Goal: Transaction & Acquisition: Purchase product/service

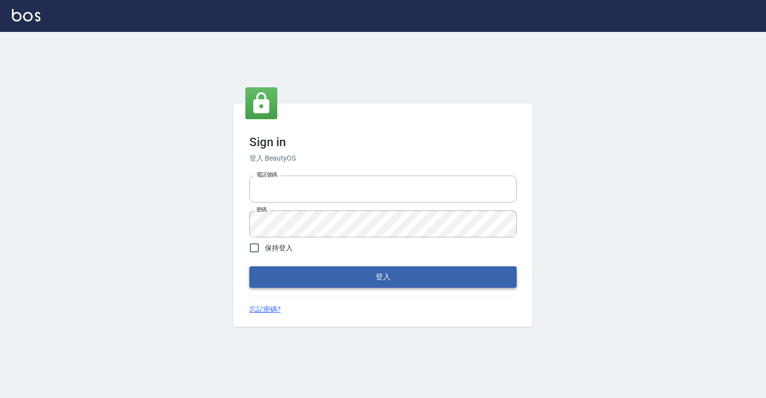
type input "0918176355"
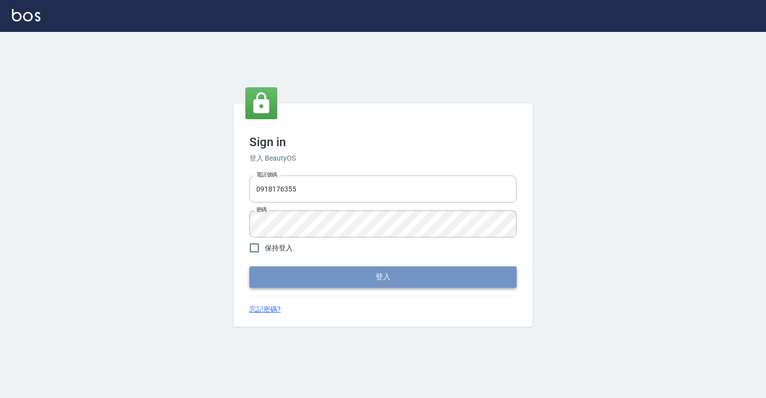
click at [379, 274] on button "登入" at bounding box center [382, 276] width 267 height 21
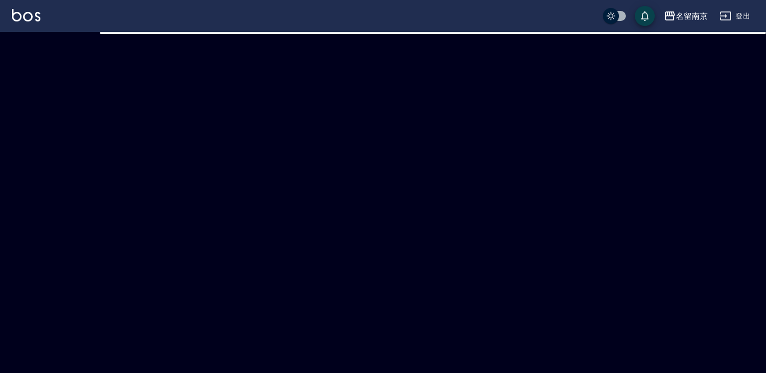
checkbox input "true"
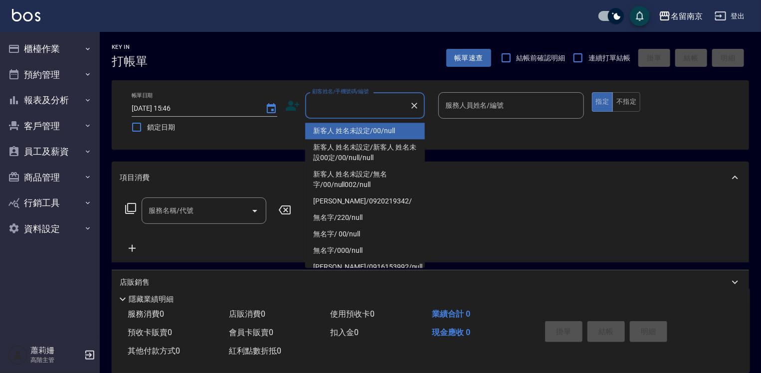
click at [331, 106] on input "顧客姓名/手機號碼/編號" at bounding box center [358, 105] width 96 height 17
type input "新客人 姓名未設定/00/null"
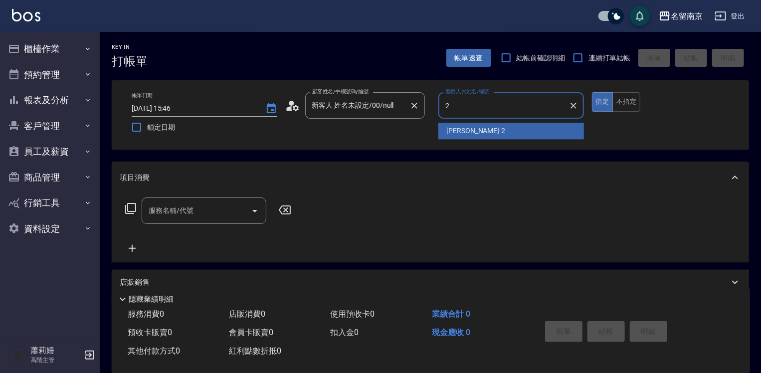
type input "[PERSON_NAME]-2"
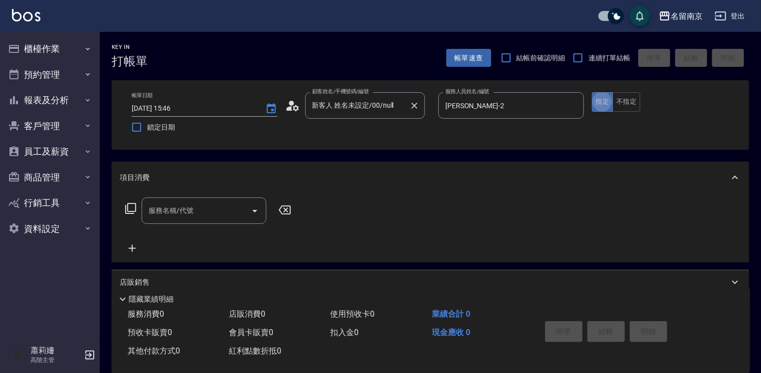
type button "true"
click at [179, 217] on input "服務名稱/代號" at bounding box center [196, 210] width 101 height 17
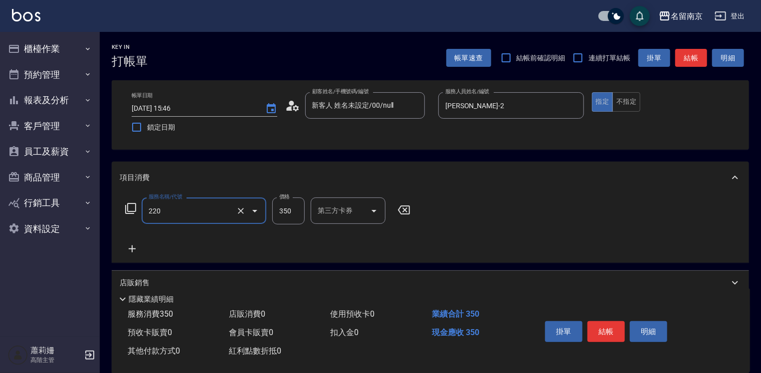
type input "洗髮(220)"
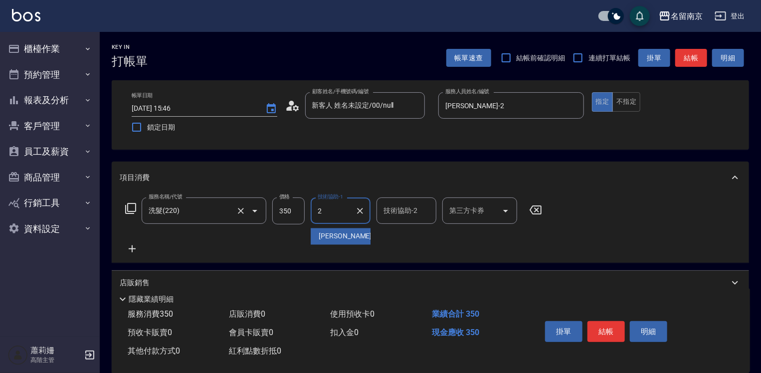
type input "[PERSON_NAME]-2"
click at [130, 247] on icon at bounding box center [132, 249] width 25 height 12
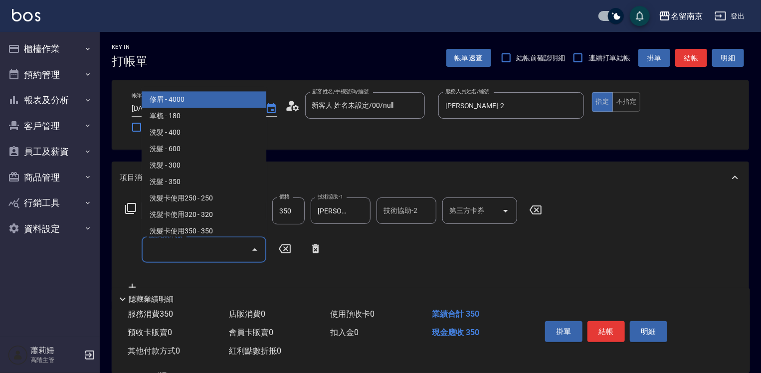
click at [177, 255] on input "服務名稱/代號" at bounding box center [196, 249] width 101 height 17
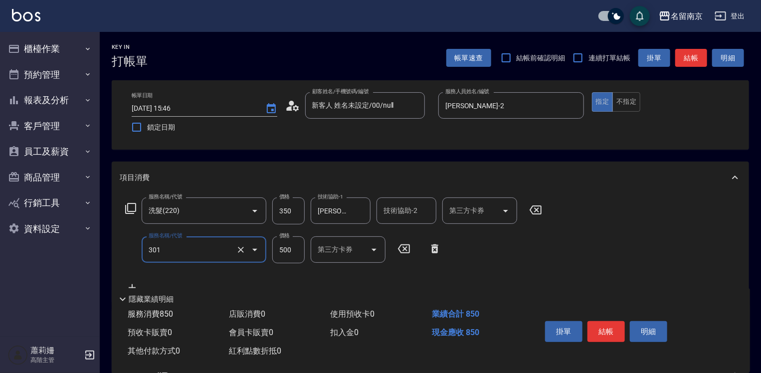
type input "剪髮(301)"
type input "500"
click at [602, 333] on button "結帳" at bounding box center [605, 331] width 37 height 21
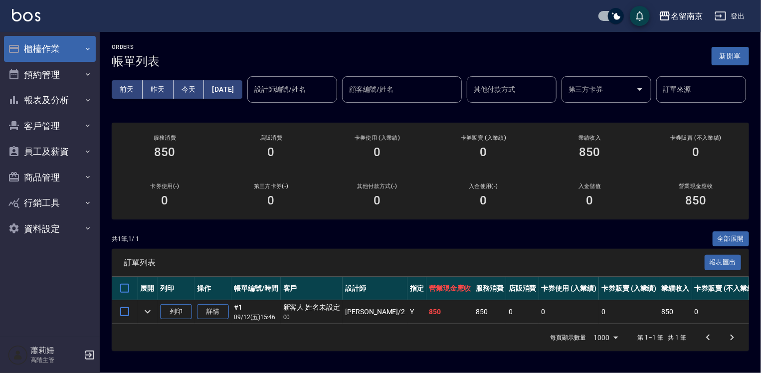
click at [74, 44] on button "櫃檯作業" at bounding box center [50, 49] width 92 height 26
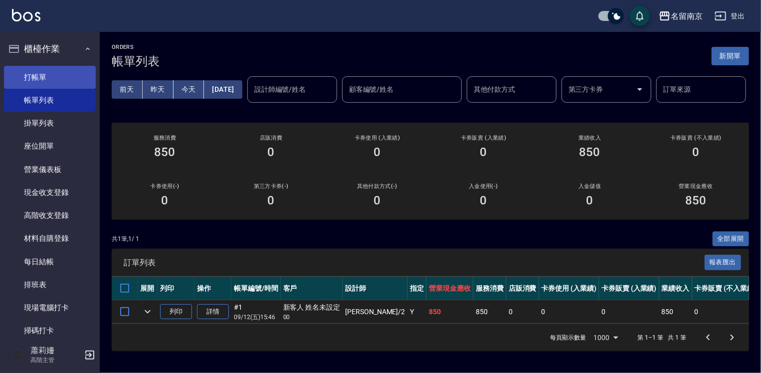
click at [54, 72] on link "打帳單" at bounding box center [50, 77] width 92 height 23
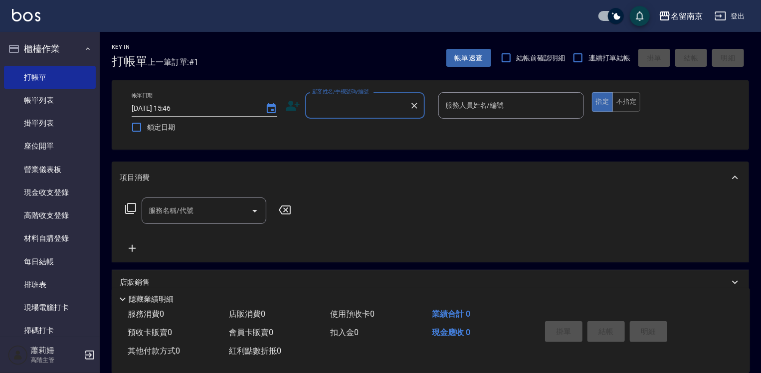
click at [368, 102] on input "顧客姓名/手機號碼/編號" at bounding box center [358, 105] width 96 height 17
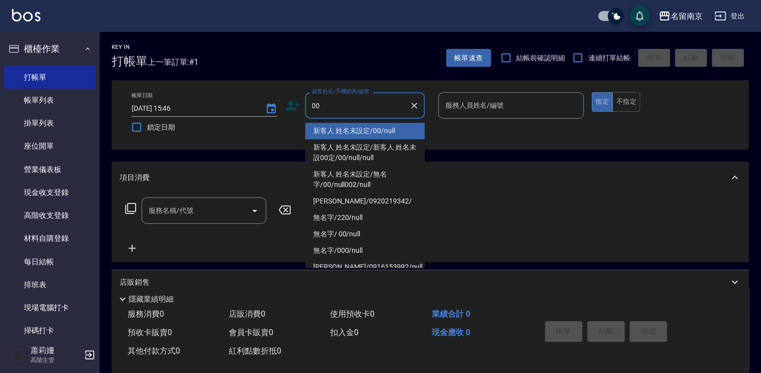
type input "新客人 姓名未設定/00/null"
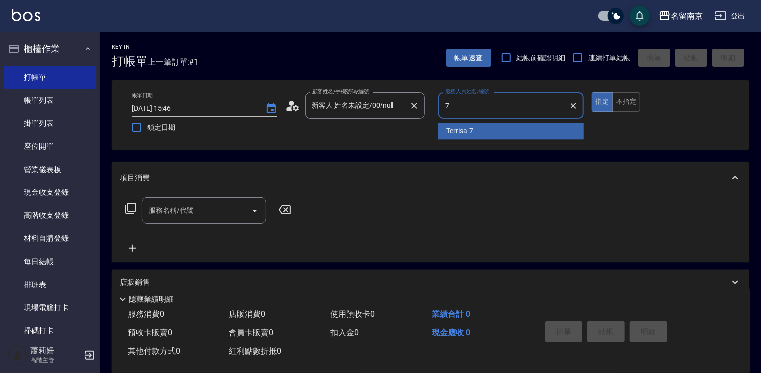
type input "Terrisa-7"
type button "true"
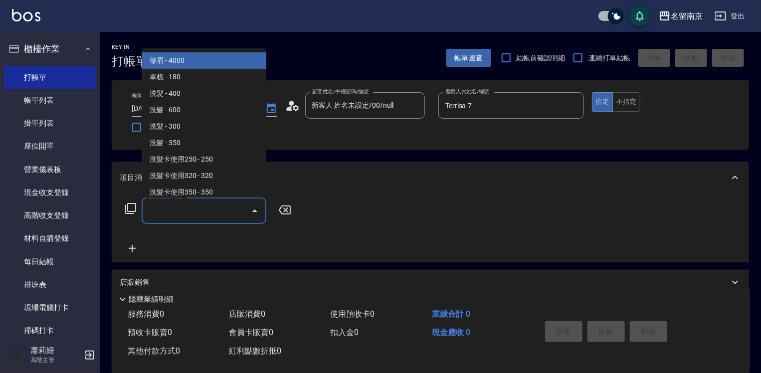
click at [212, 208] on input "服務名稱/代號" at bounding box center [196, 210] width 101 height 17
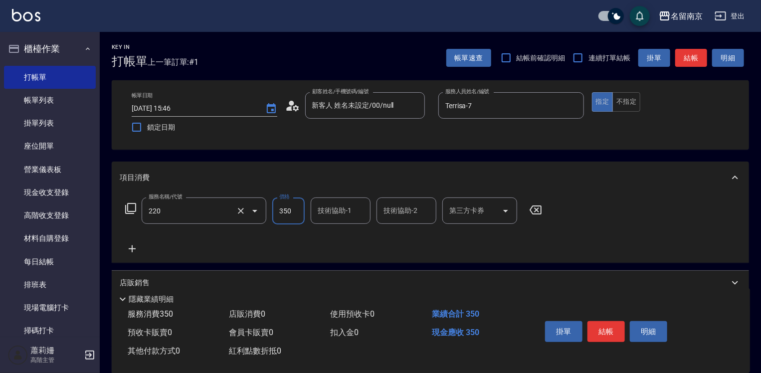
type input "洗髮(220)"
type input "3"
click at [188, 216] on input "洗髮(220)" at bounding box center [190, 210] width 88 height 17
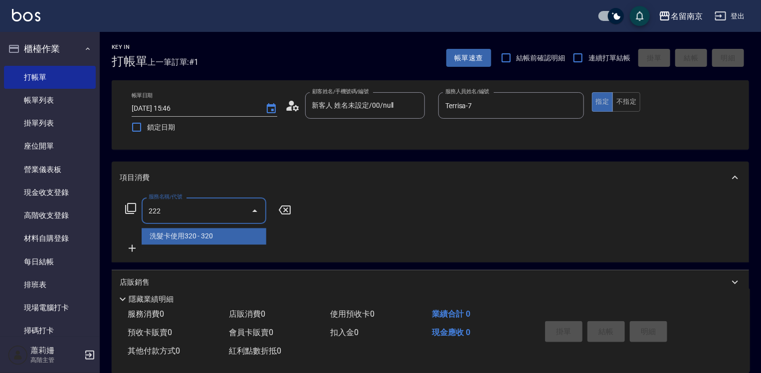
type input "222"
click at [132, 210] on icon at bounding box center [131, 208] width 12 height 12
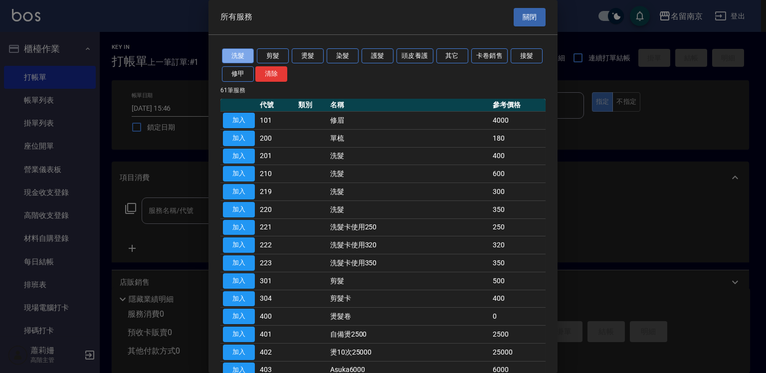
click at [230, 52] on button "洗髮" at bounding box center [238, 55] width 32 height 15
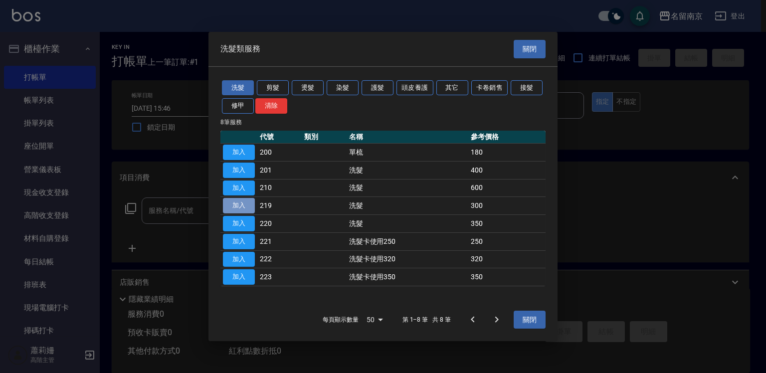
click at [251, 208] on button "加入" at bounding box center [239, 205] width 32 height 15
type input "洗髮(219)"
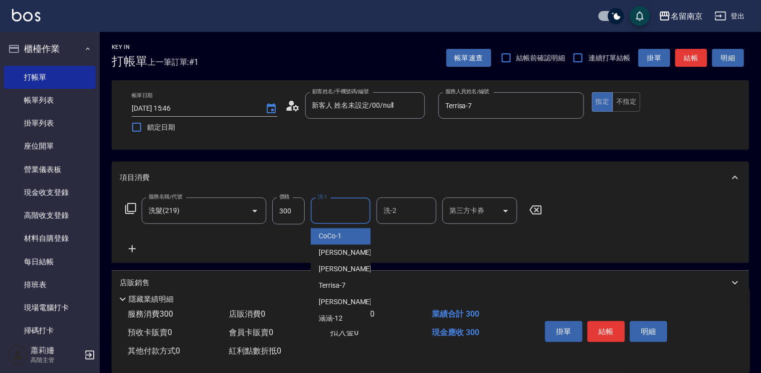
click at [354, 213] on input "洗-1" at bounding box center [340, 210] width 51 height 17
type input "Terrisa-7"
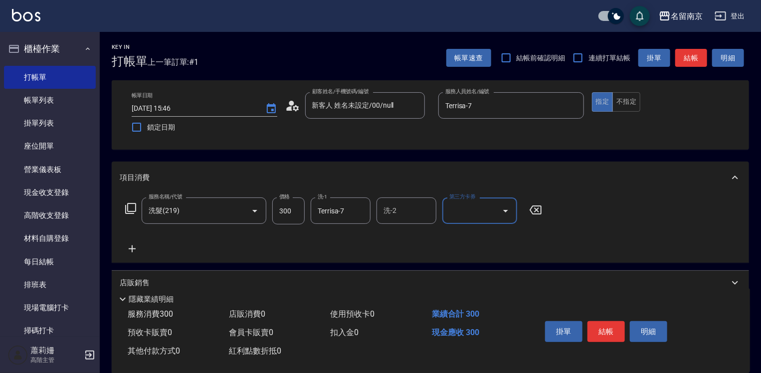
click at [131, 245] on icon at bounding box center [132, 249] width 25 height 12
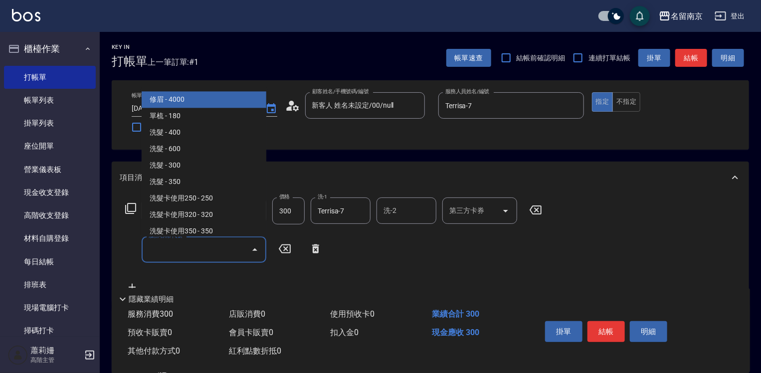
click at [169, 252] on input "服務名稱/代號" at bounding box center [196, 249] width 101 height 17
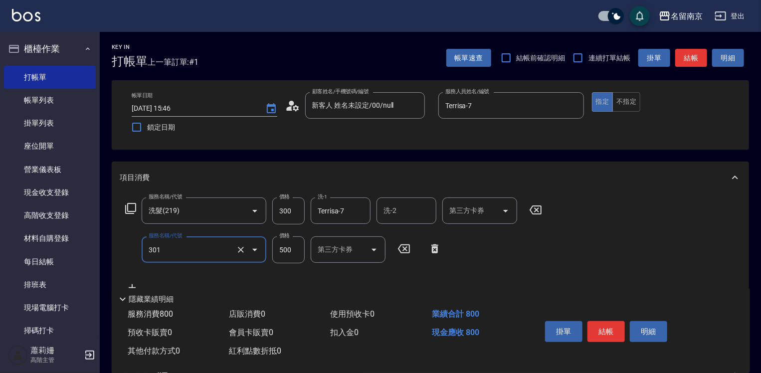
type input "剪髮(301)"
type input "600"
click at [612, 329] on button "結帳" at bounding box center [605, 331] width 37 height 21
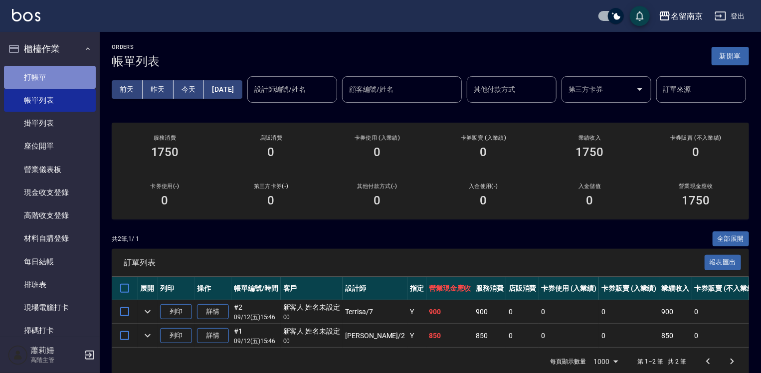
click at [87, 80] on link "打帳單" at bounding box center [50, 77] width 92 height 23
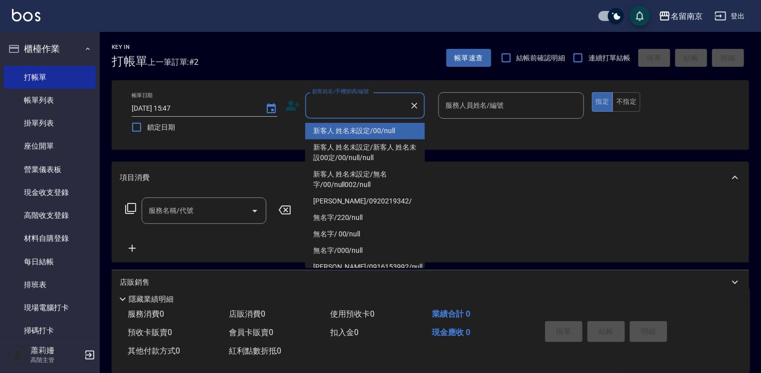
click at [377, 102] on input "顧客姓名/手機號碼/編號" at bounding box center [358, 105] width 96 height 17
type input "新客人 姓名未設定/00/null"
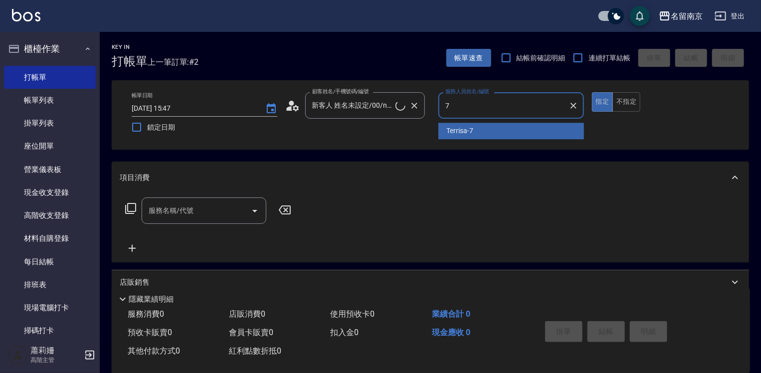
type input "Terrisa-7"
type button "true"
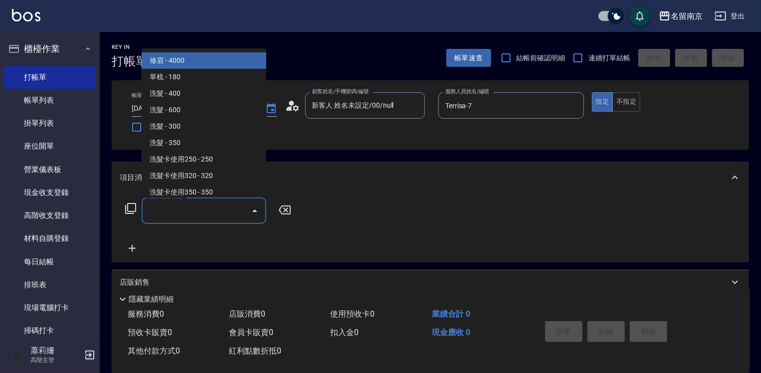
click at [225, 216] on input "服務名稱/代號" at bounding box center [196, 210] width 101 height 17
click at [578, 217] on div "服務名稱/代號 服務名稱/代號" at bounding box center [430, 227] width 637 height 69
drag, startPoint x: 156, startPoint y: 211, endPoint x: 441, endPoint y: 245, distance: 287.1
click at [193, 211] on input "服務名稱/代號" at bounding box center [196, 210] width 101 height 17
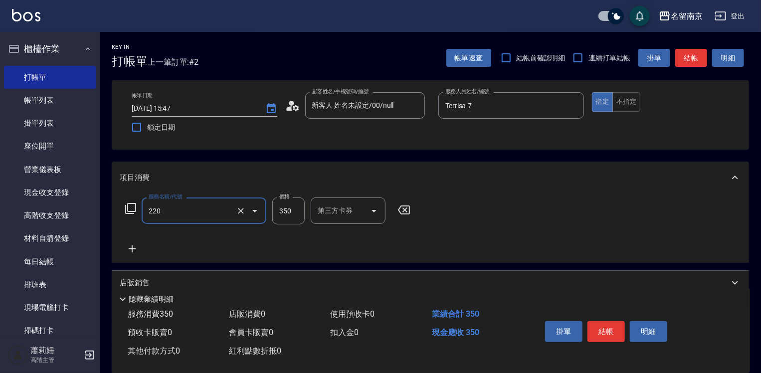
type input "洗髮(220)"
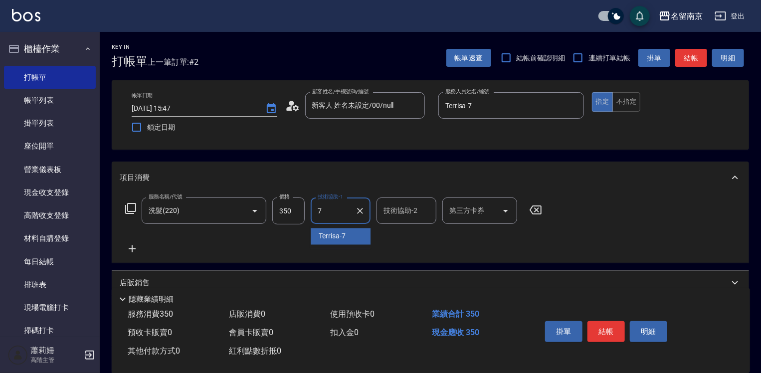
type input "Terrisa-7"
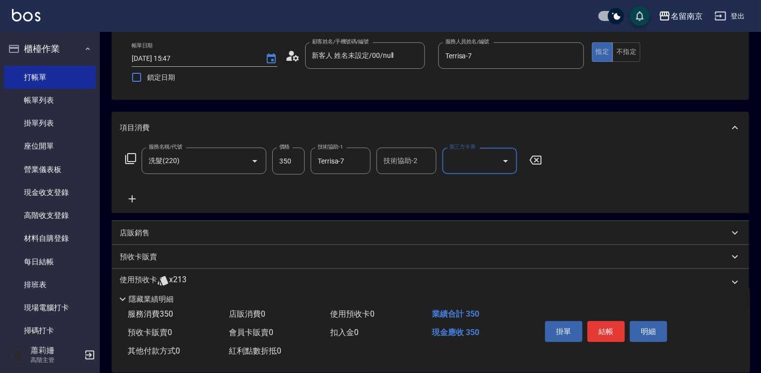
scroll to position [100, 0]
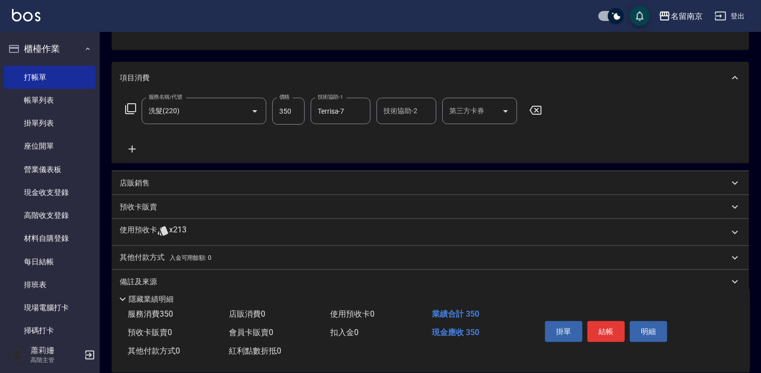
click at [139, 179] on p "店販銷售" at bounding box center [135, 183] width 30 height 10
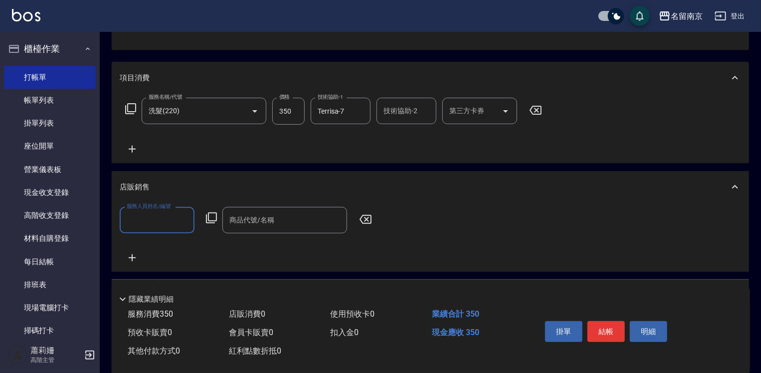
scroll to position [0, 0]
click at [144, 211] on div "服務人員姓名/編號" at bounding box center [157, 220] width 75 height 26
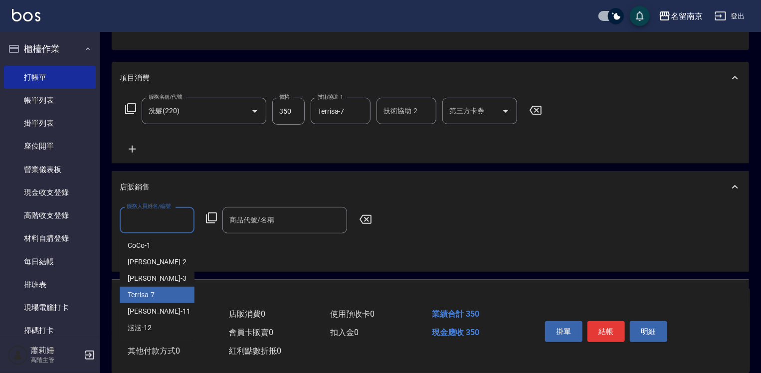
click at [164, 292] on div "Terrisa -7" at bounding box center [157, 295] width 75 height 16
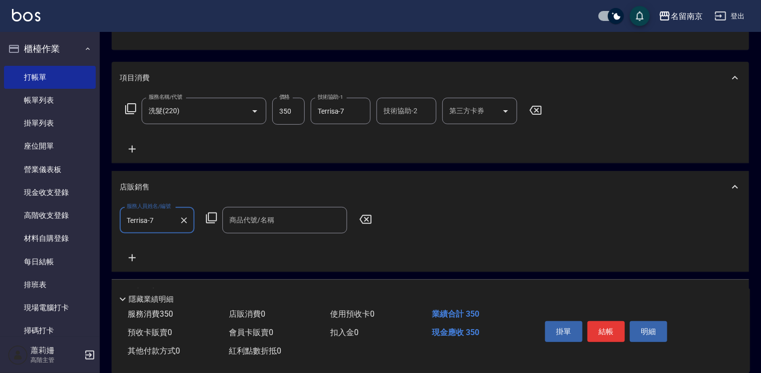
type input "Terrisa-7"
click at [214, 218] on icon at bounding box center [211, 218] width 12 height 12
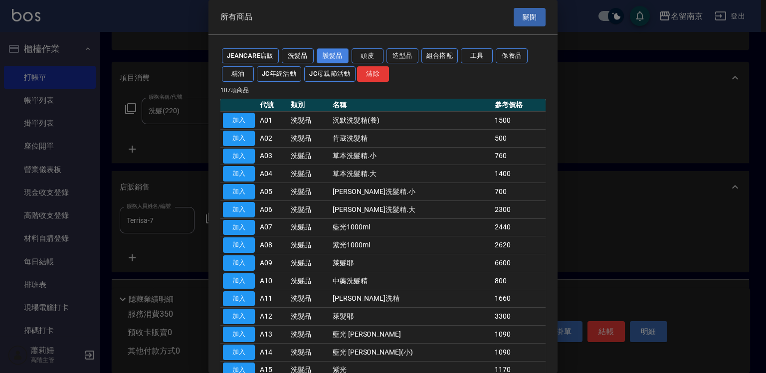
drag, startPoint x: 333, startPoint y: 57, endPoint x: 345, endPoint y: 58, distance: 12.0
click at [333, 57] on button "護髮品" at bounding box center [333, 55] width 32 height 15
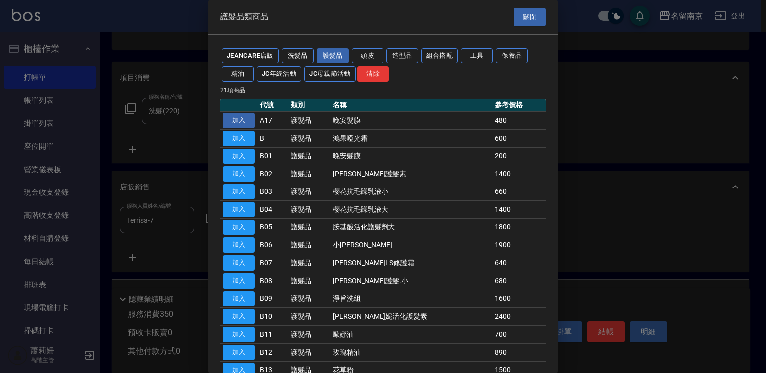
click at [244, 121] on button "加入" at bounding box center [239, 120] width 32 height 15
type input "晚安髮膜"
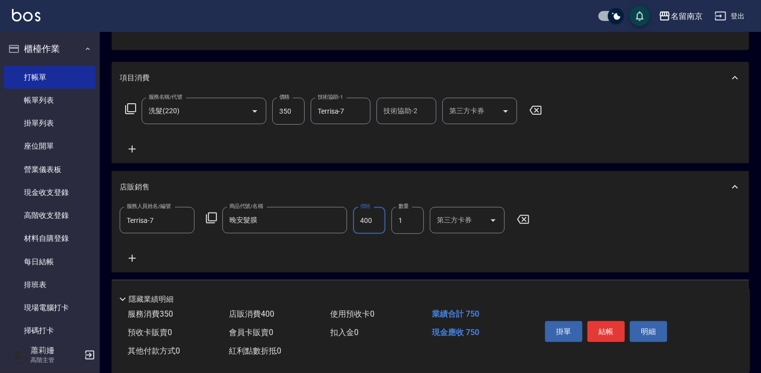
type input "400"
click at [604, 324] on button "結帳" at bounding box center [605, 331] width 37 height 21
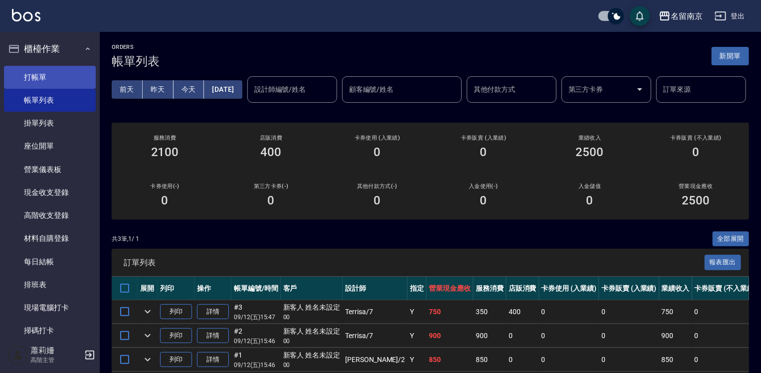
click at [54, 71] on link "打帳單" at bounding box center [50, 77] width 92 height 23
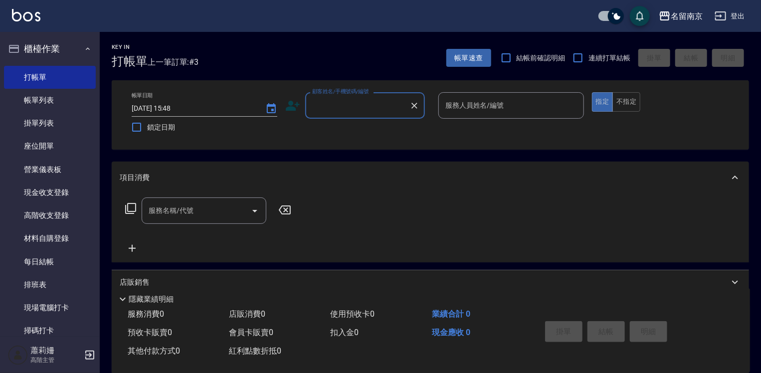
click at [336, 101] on input "顧客姓名/手機號碼/編號" at bounding box center [358, 105] width 96 height 17
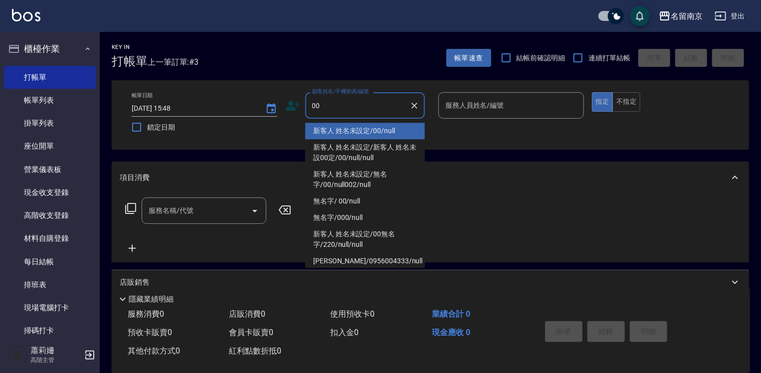
type input "新客人 姓名未設定/00/null"
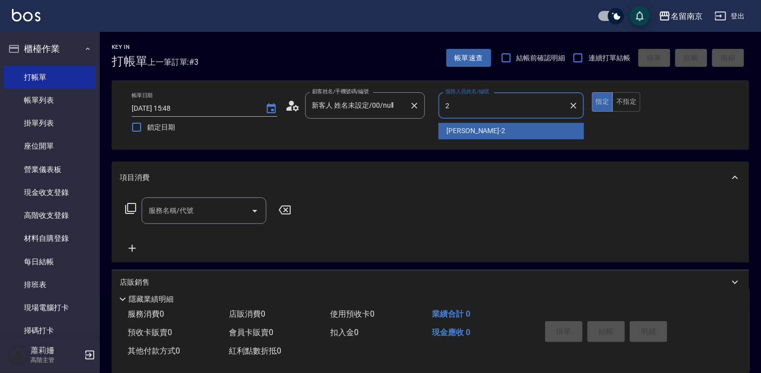
type input "[PERSON_NAME]-2"
type button "true"
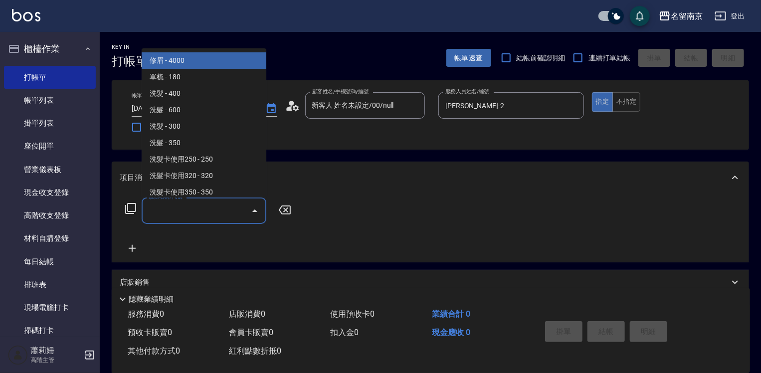
click at [174, 215] on input "服務名稱/代號" at bounding box center [196, 210] width 101 height 17
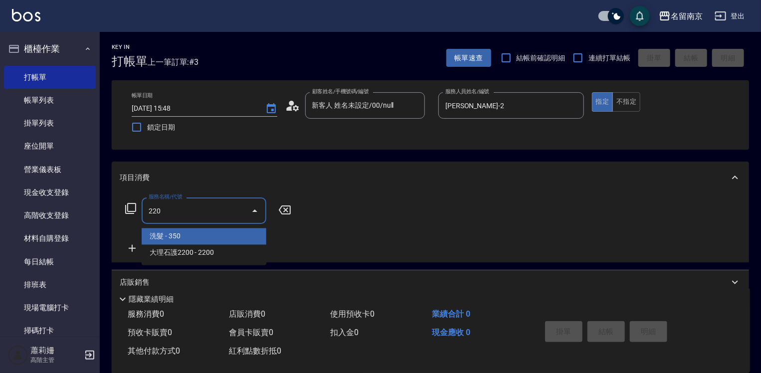
type input "洗髮(220)"
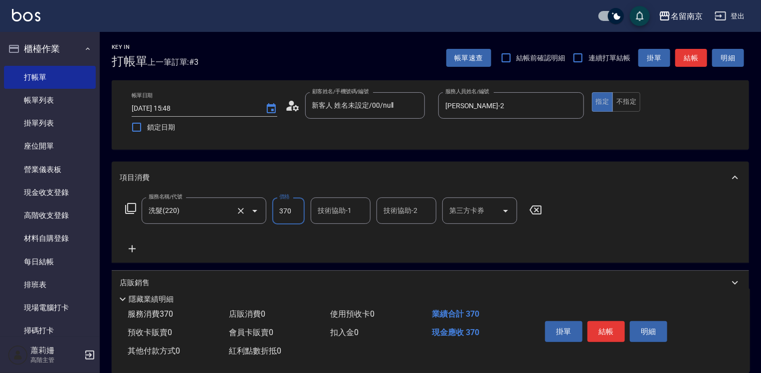
type input "370"
type input "[PERSON_NAME]-2"
click at [618, 334] on button "結帳" at bounding box center [605, 331] width 37 height 21
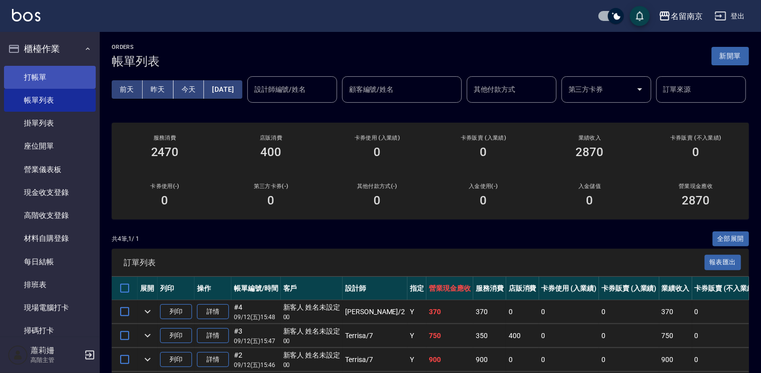
click at [62, 76] on link "打帳單" at bounding box center [50, 77] width 92 height 23
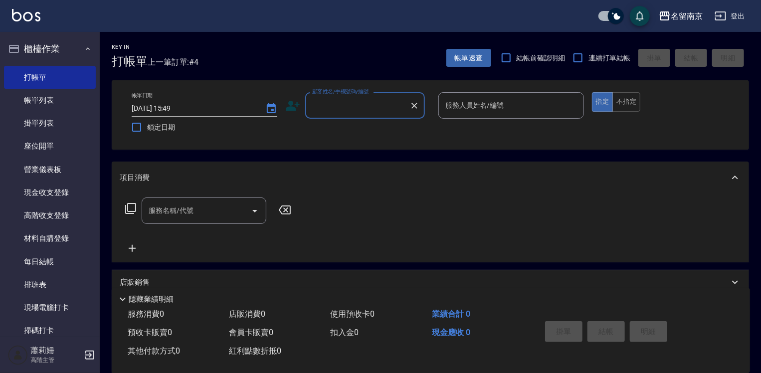
click at [337, 98] on input "顧客姓名/手機號碼/編號" at bounding box center [358, 105] width 96 height 17
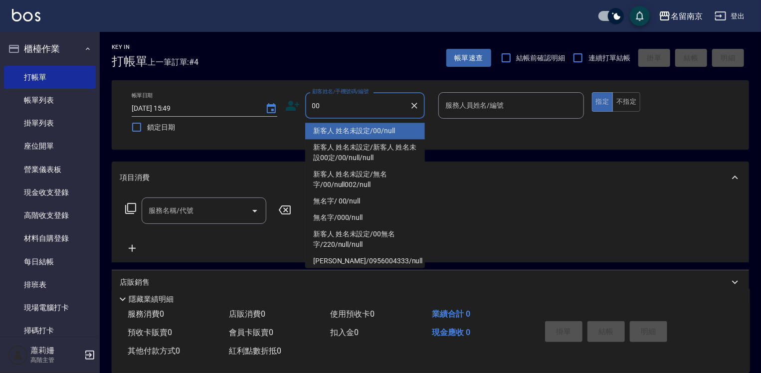
type input "新客人 姓名未設定/00/null"
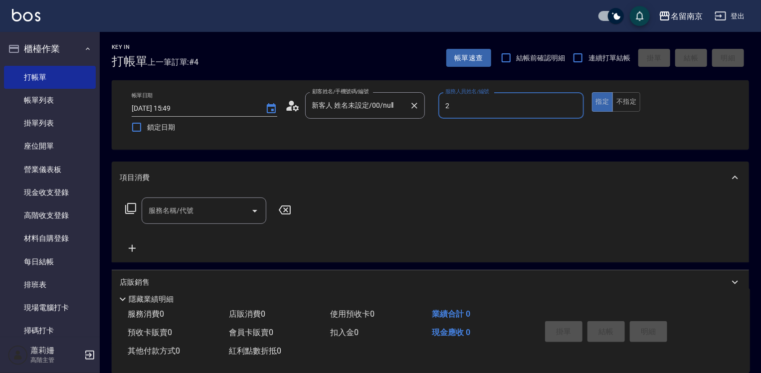
type input "[PERSON_NAME]-2"
type button "true"
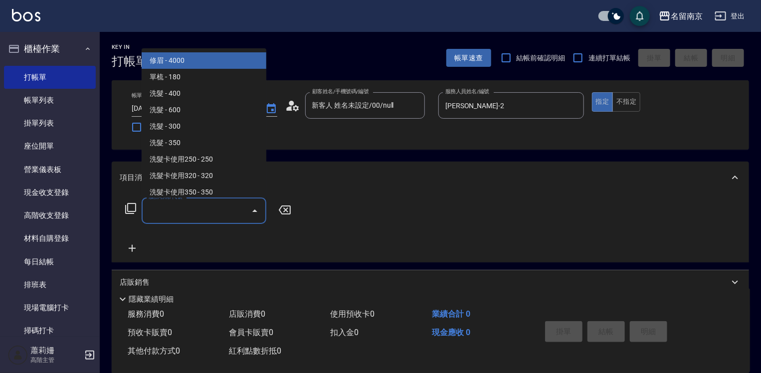
drag, startPoint x: 215, startPoint y: 213, endPoint x: 504, endPoint y: 218, distance: 289.2
click at [245, 211] on input "服務名稱/代號" at bounding box center [196, 210] width 101 height 17
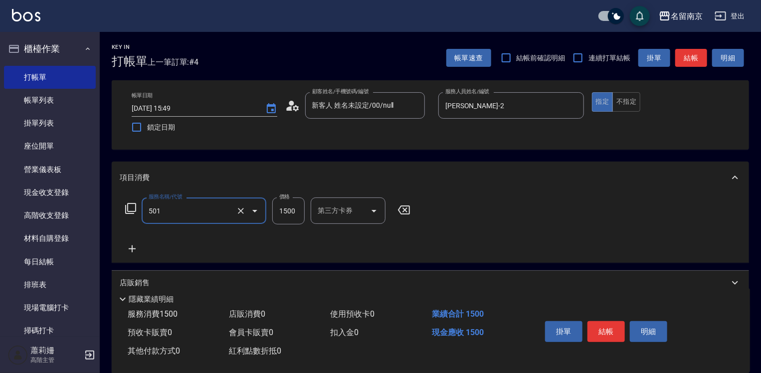
type input "染髮(1500)(501)"
type input "2500"
type input "[PERSON_NAME]-2"
click at [129, 245] on icon at bounding box center [132, 249] width 25 height 12
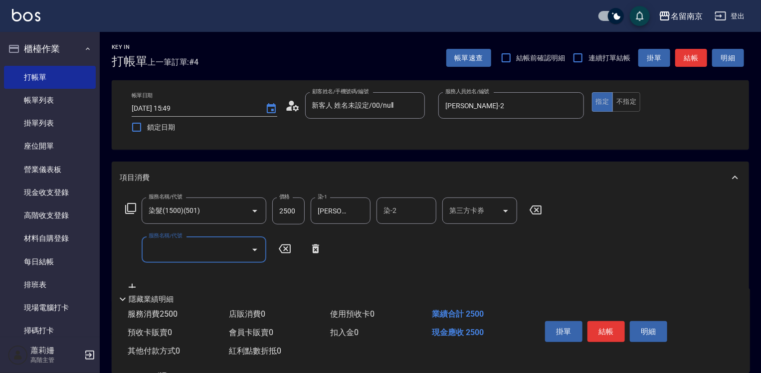
click at [172, 251] on input "服務名稱/代號" at bounding box center [196, 249] width 101 height 17
type input "洗髮(220)"
type input "[PERSON_NAME]-2"
click at [588, 332] on button "結帳" at bounding box center [605, 331] width 37 height 21
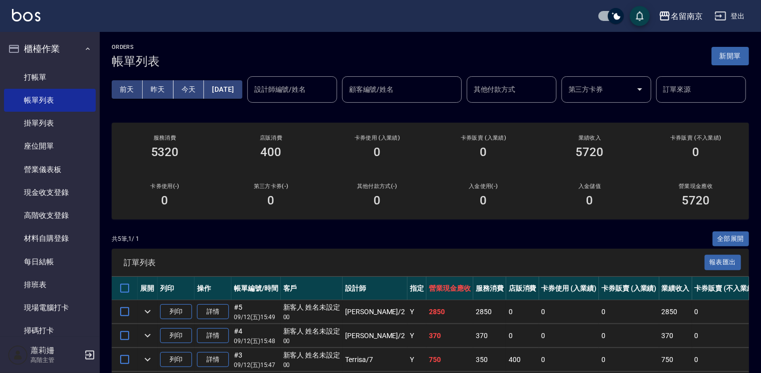
scroll to position [150, 0]
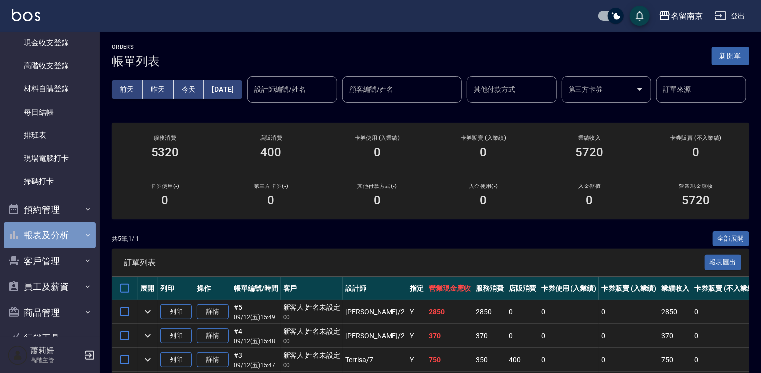
click at [53, 234] on button "報表及分析" at bounding box center [50, 235] width 92 height 26
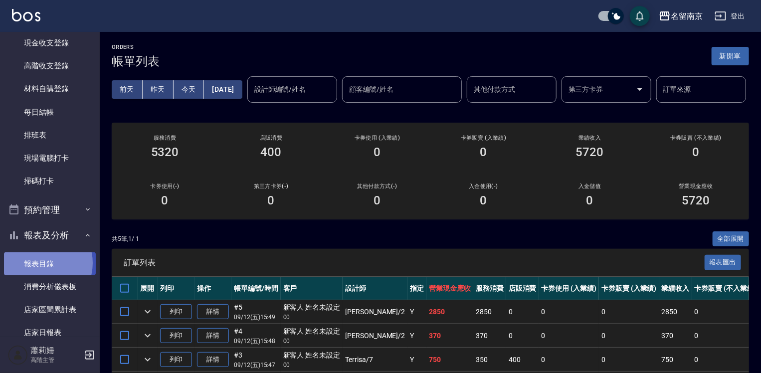
drag, startPoint x: 40, startPoint y: 263, endPoint x: 112, endPoint y: 226, distance: 80.7
click at [40, 263] on link "報表目錄" at bounding box center [50, 263] width 92 height 23
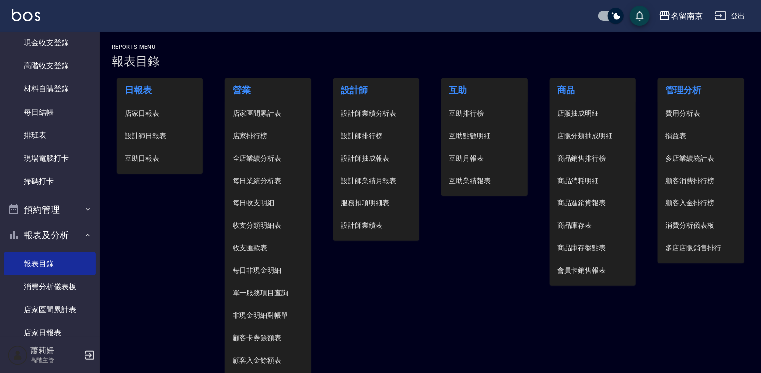
click at [158, 132] on span "設計師日報表" at bounding box center [160, 136] width 71 height 10
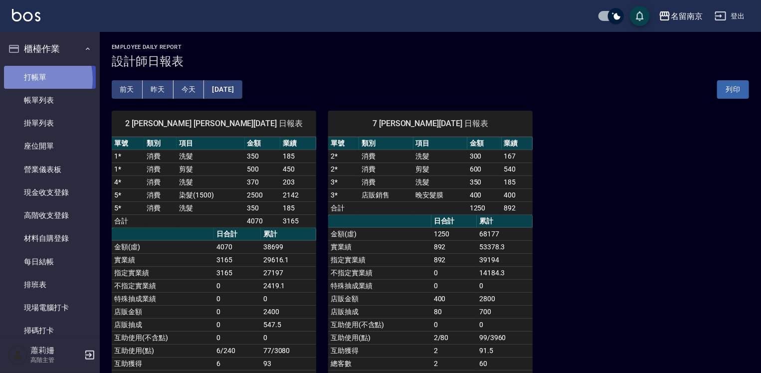
click at [34, 79] on link "打帳單" at bounding box center [50, 77] width 92 height 23
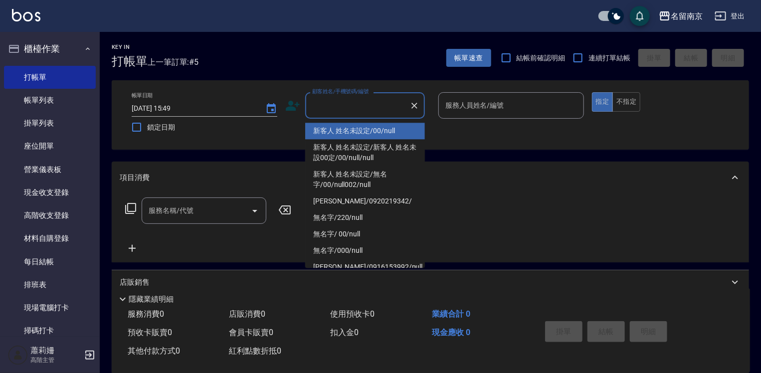
click at [389, 112] on input "顧客姓名/手機號碼/編號" at bounding box center [358, 105] width 96 height 17
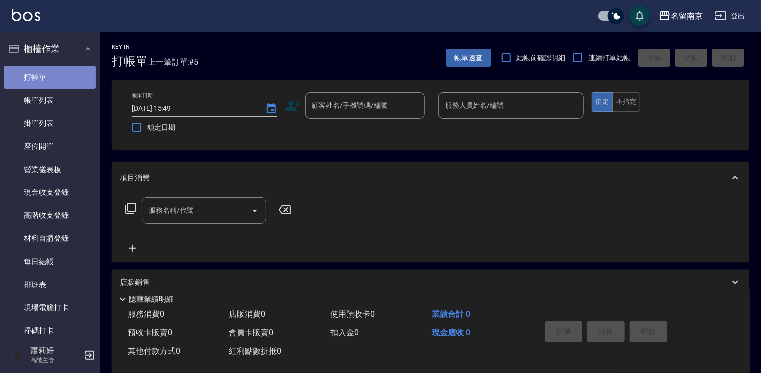
click at [52, 76] on link "打帳單" at bounding box center [50, 77] width 92 height 23
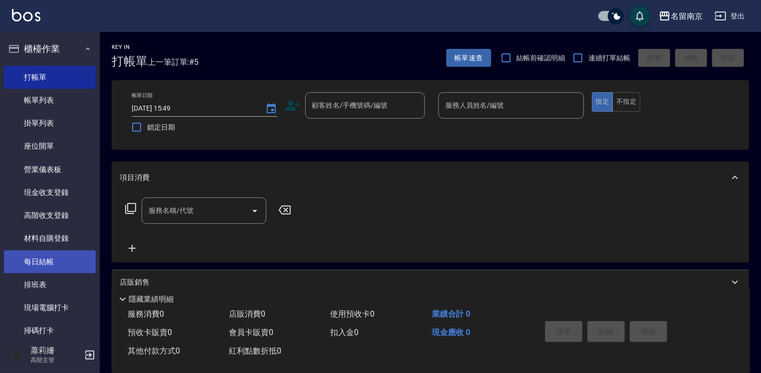
scroll to position [199, 0]
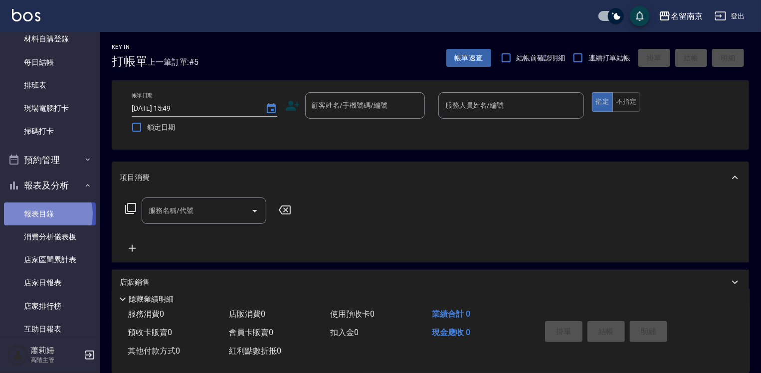
click at [47, 214] on link "報表目錄" at bounding box center [50, 213] width 92 height 23
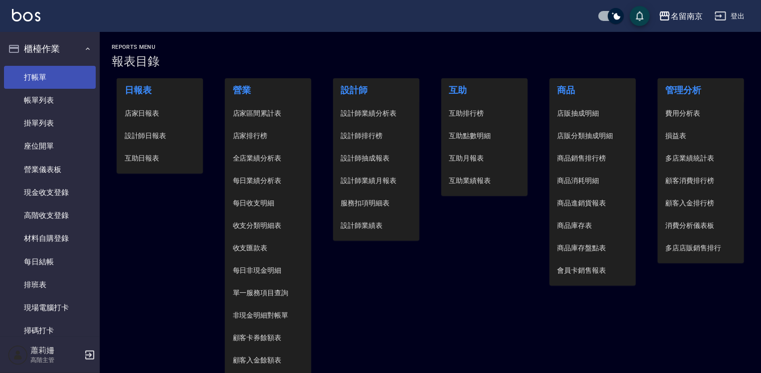
click at [54, 72] on link "打帳單" at bounding box center [50, 77] width 92 height 23
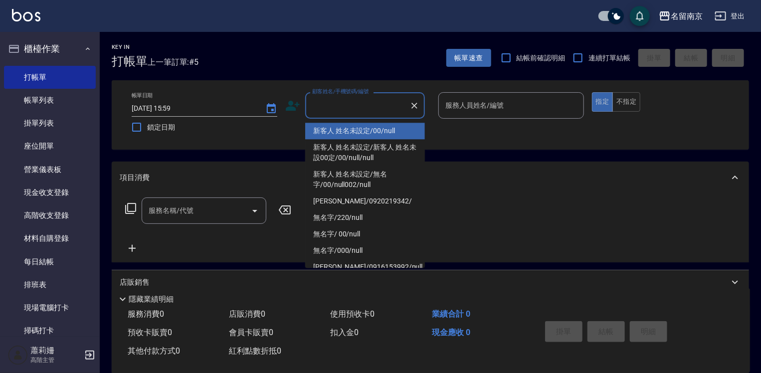
click at [378, 112] on input "顧客姓名/手機號碼/編號" at bounding box center [358, 105] width 96 height 17
click at [376, 130] on li "新客人 姓名未設定/00/null" at bounding box center [365, 131] width 120 height 16
type input "新客人 姓名未設定/00/null"
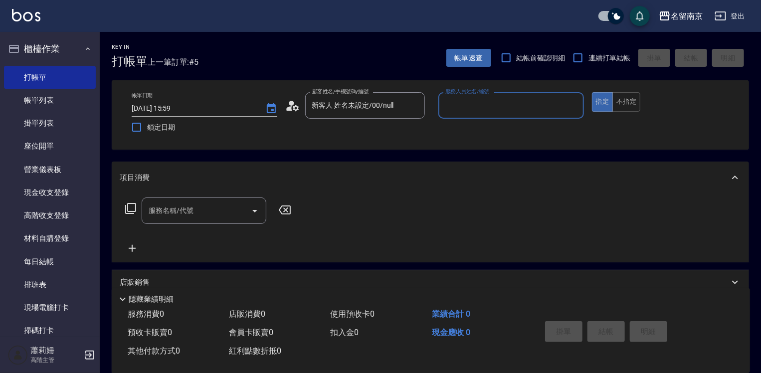
click at [489, 90] on label "服務人員姓名/編號" at bounding box center [467, 91] width 44 height 7
click at [489, 97] on input "服務人員姓名/編號" at bounding box center [511, 105] width 137 height 17
click at [480, 99] on input "服務人員姓名/編號" at bounding box center [511, 105] width 137 height 17
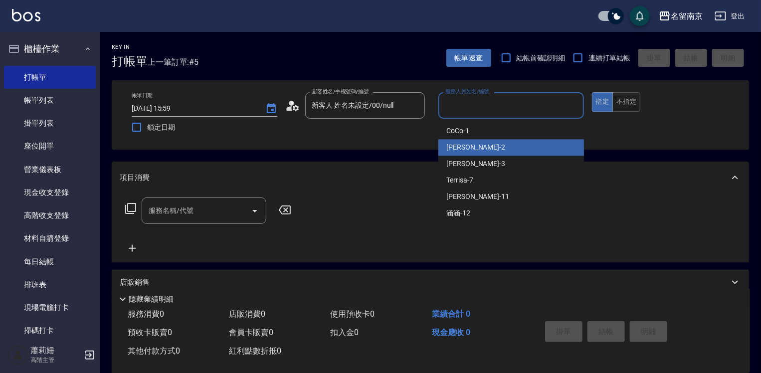
click at [480, 144] on div "[PERSON_NAME] -2" at bounding box center [511, 147] width 146 height 16
type input "[PERSON_NAME]-2"
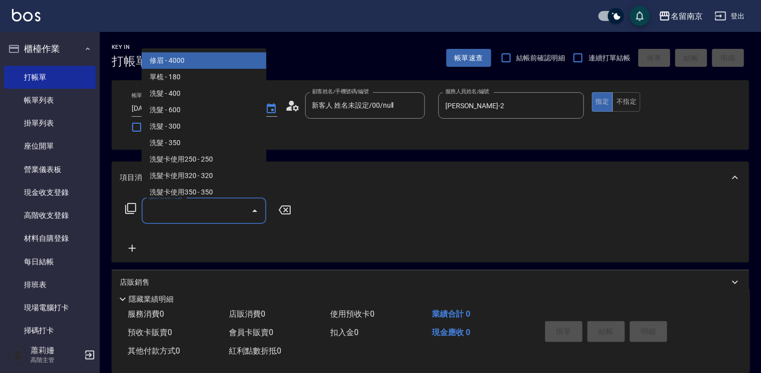
click at [233, 211] on input "服務名稱/代號" at bounding box center [196, 210] width 101 height 17
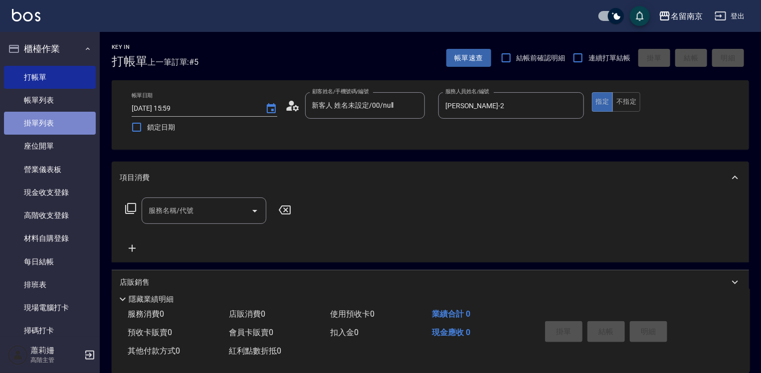
click at [52, 114] on link "掛單列表" at bounding box center [50, 123] width 92 height 23
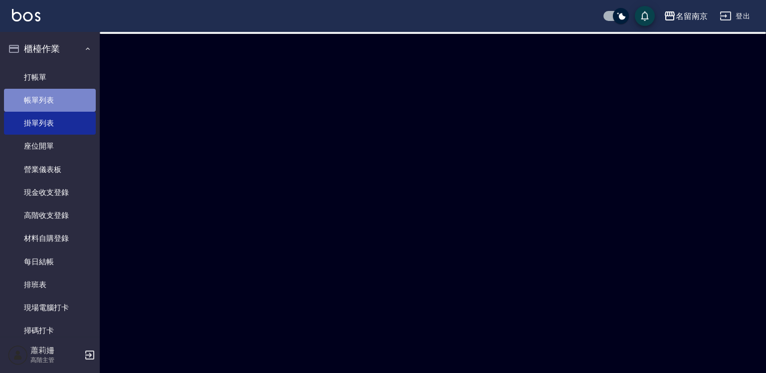
click at [58, 99] on link "帳單列表" at bounding box center [50, 100] width 92 height 23
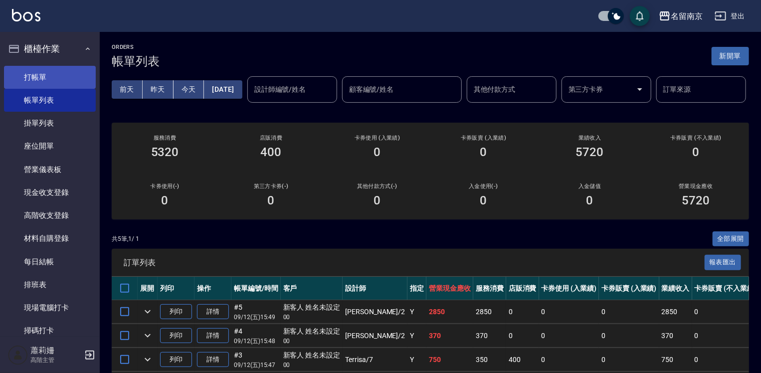
click at [64, 78] on link "打帳單" at bounding box center [50, 77] width 92 height 23
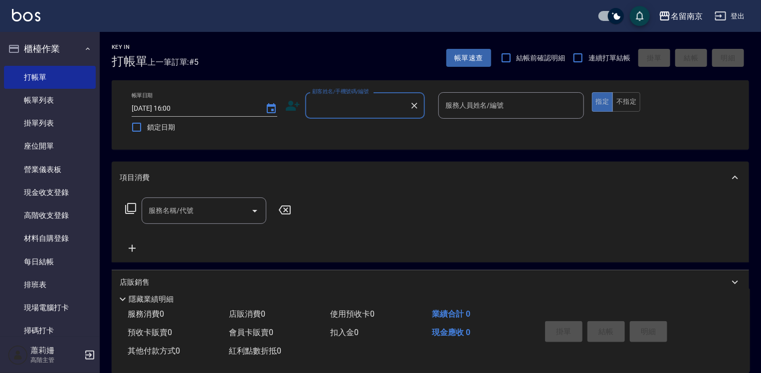
scroll to position [150, 0]
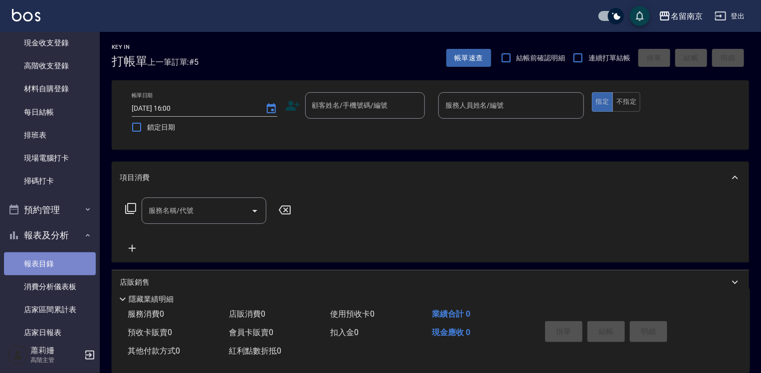
click at [52, 262] on link "報表目錄" at bounding box center [50, 263] width 92 height 23
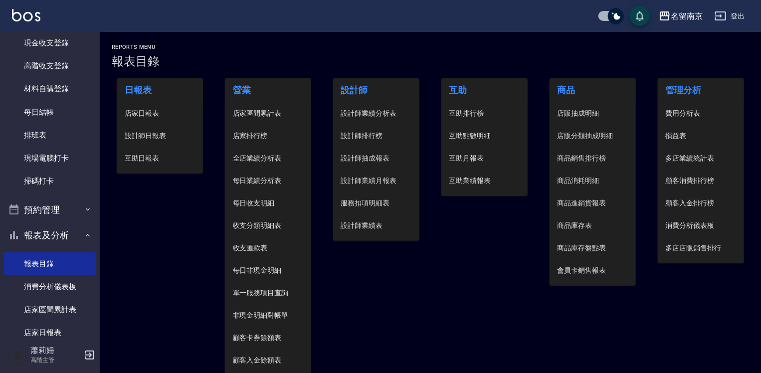
click at [168, 108] on span "店家日報表" at bounding box center [160, 113] width 71 height 10
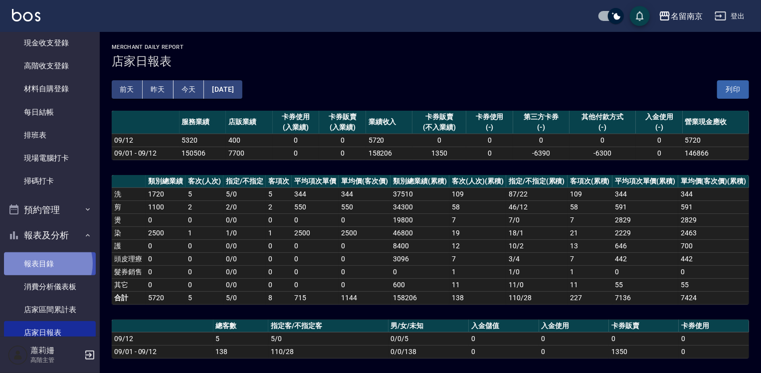
click at [47, 263] on link "報表目錄" at bounding box center [50, 263] width 92 height 23
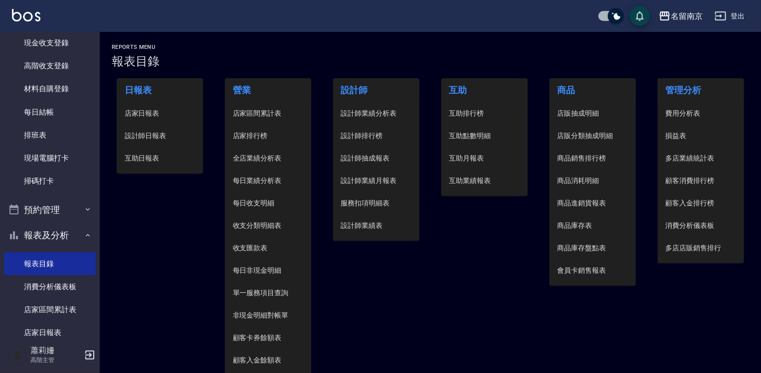
click at [151, 139] on span "設計師日報表" at bounding box center [160, 136] width 71 height 10
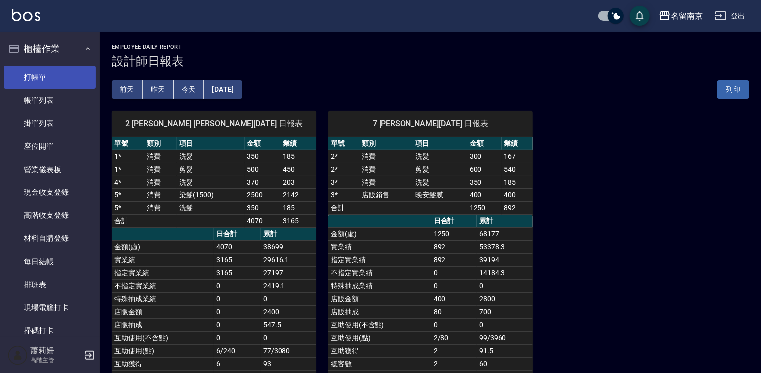
click at [38, 73] on link "打帳單" at bounding box center [50, 77] width 92 height 23
